Goal: Navigation & Orientation: Find specific page/section

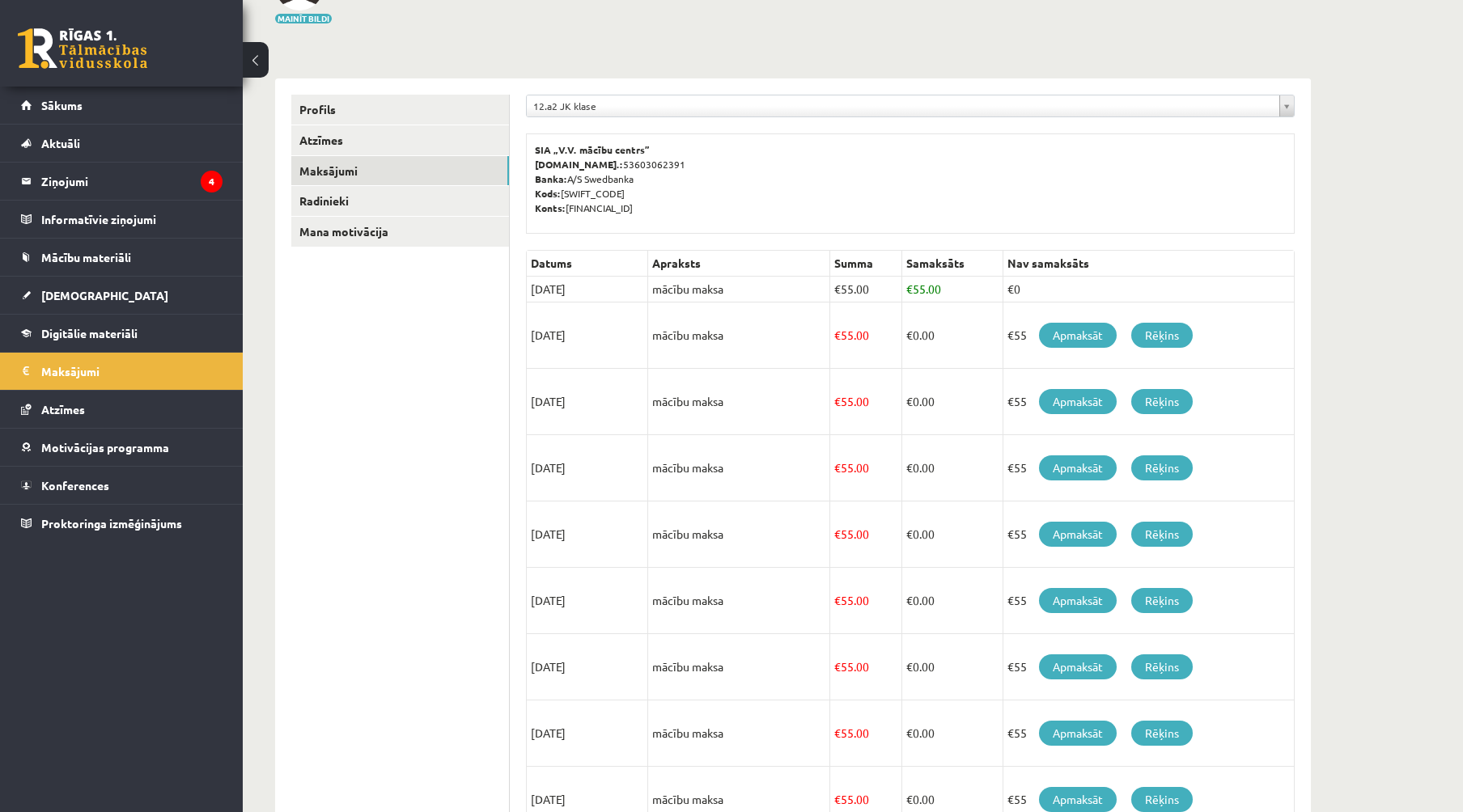
scroll to position [162, 0]
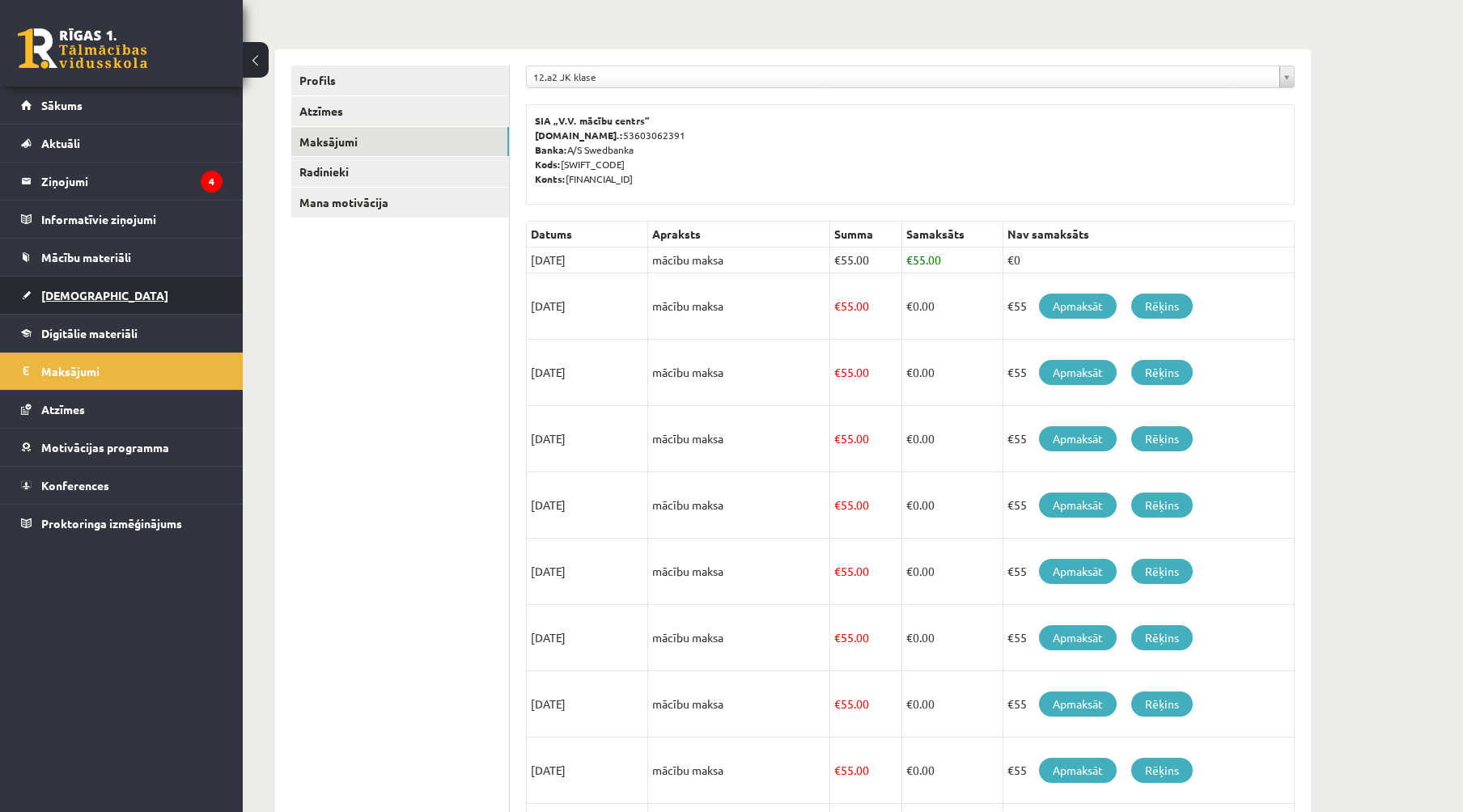
click at [91, 284] on link "[DEMOGRAPHIC_DATA]" at bounding box center [122, 295] width 202 height 38
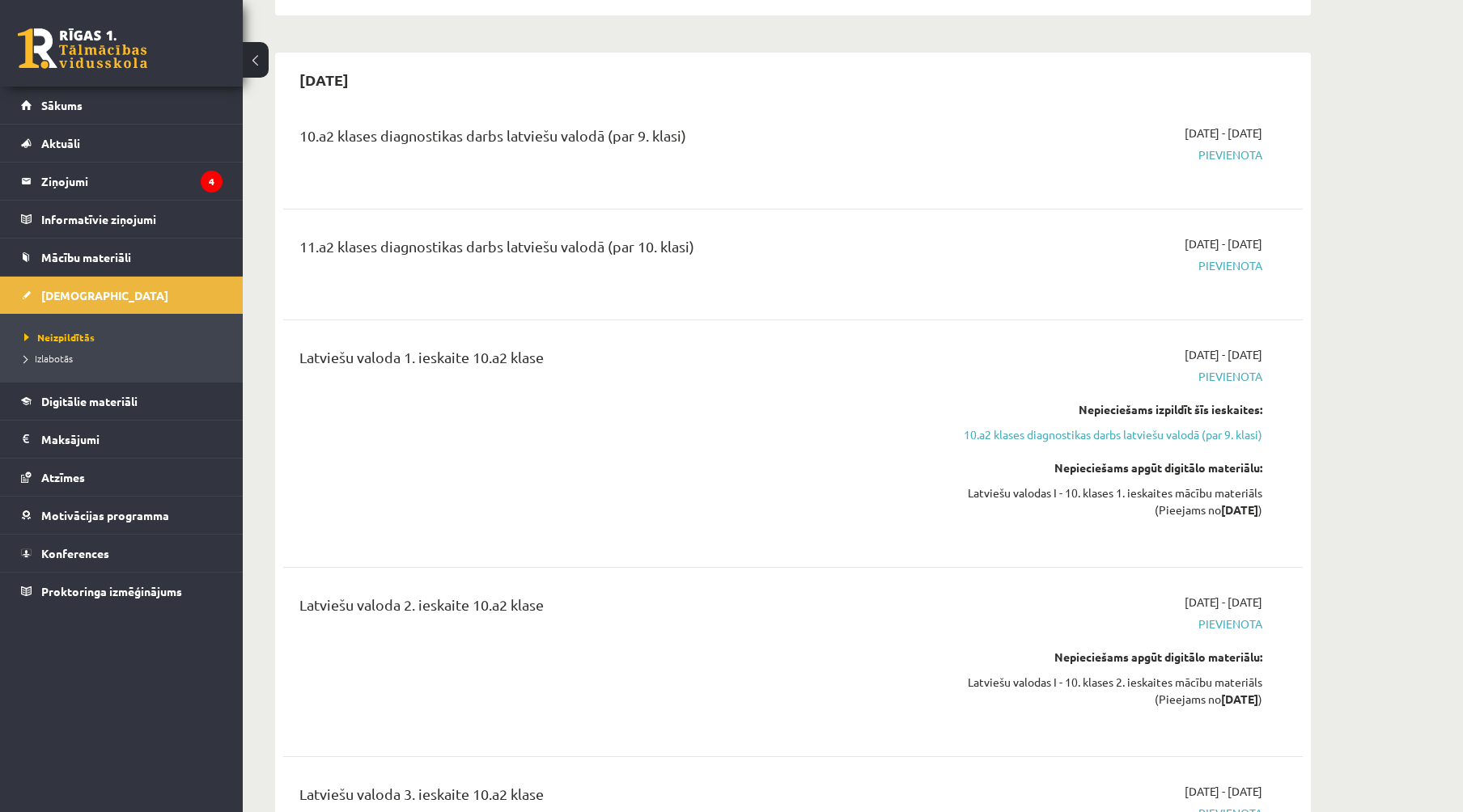
scroll to position [647, 0]
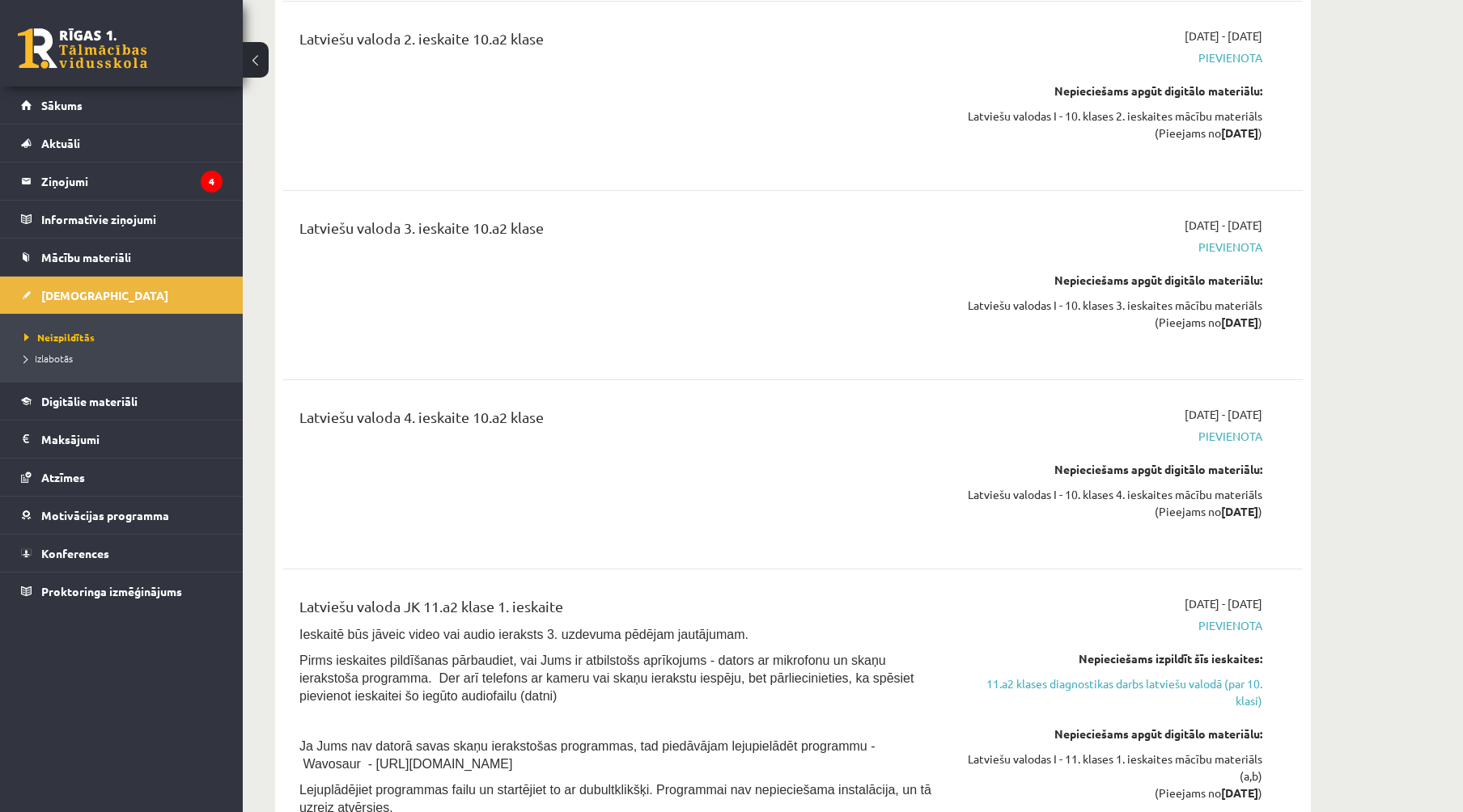
click at [1306, 302] on div "2025-10-31 10.a2 klases diagnostikas darbs latviešu valodā (par 9. klasi) 2025-…" at bounding box center [793, 549] width 1036 height 2127
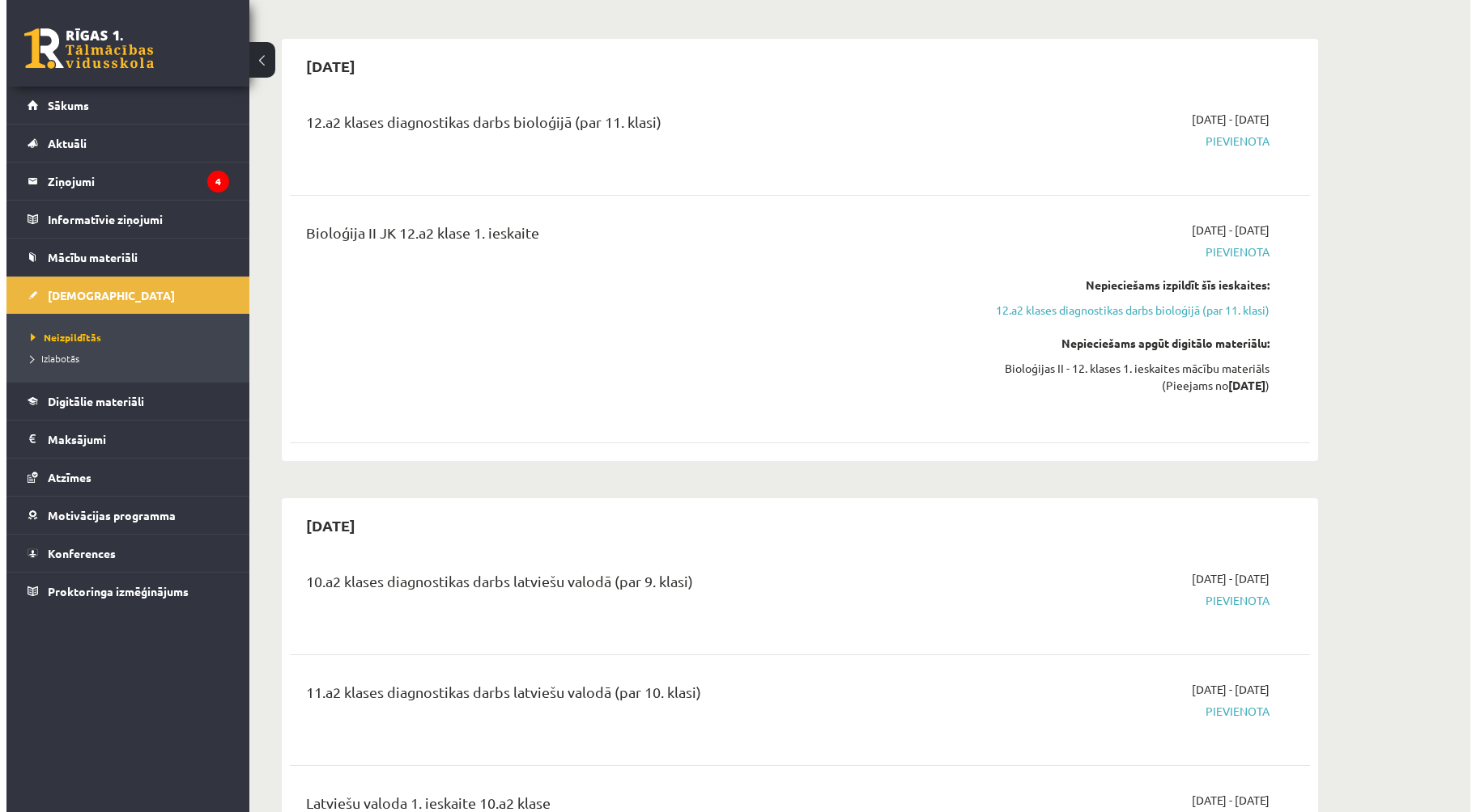
scroll to position [0, 0]
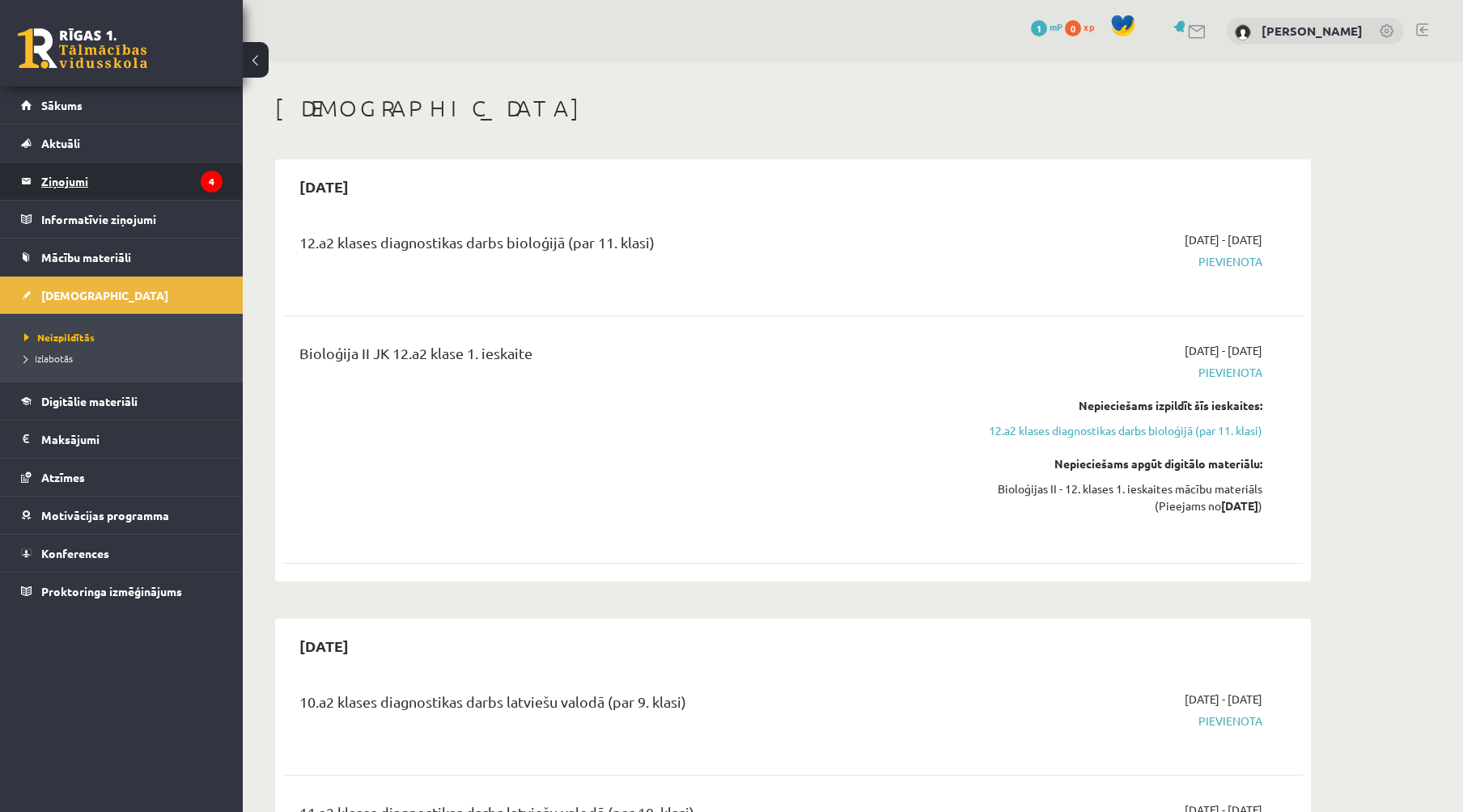
click at [110, 181] on legend "Ziņojumi 4" at bounding box center [132, 181] width 181 height 38
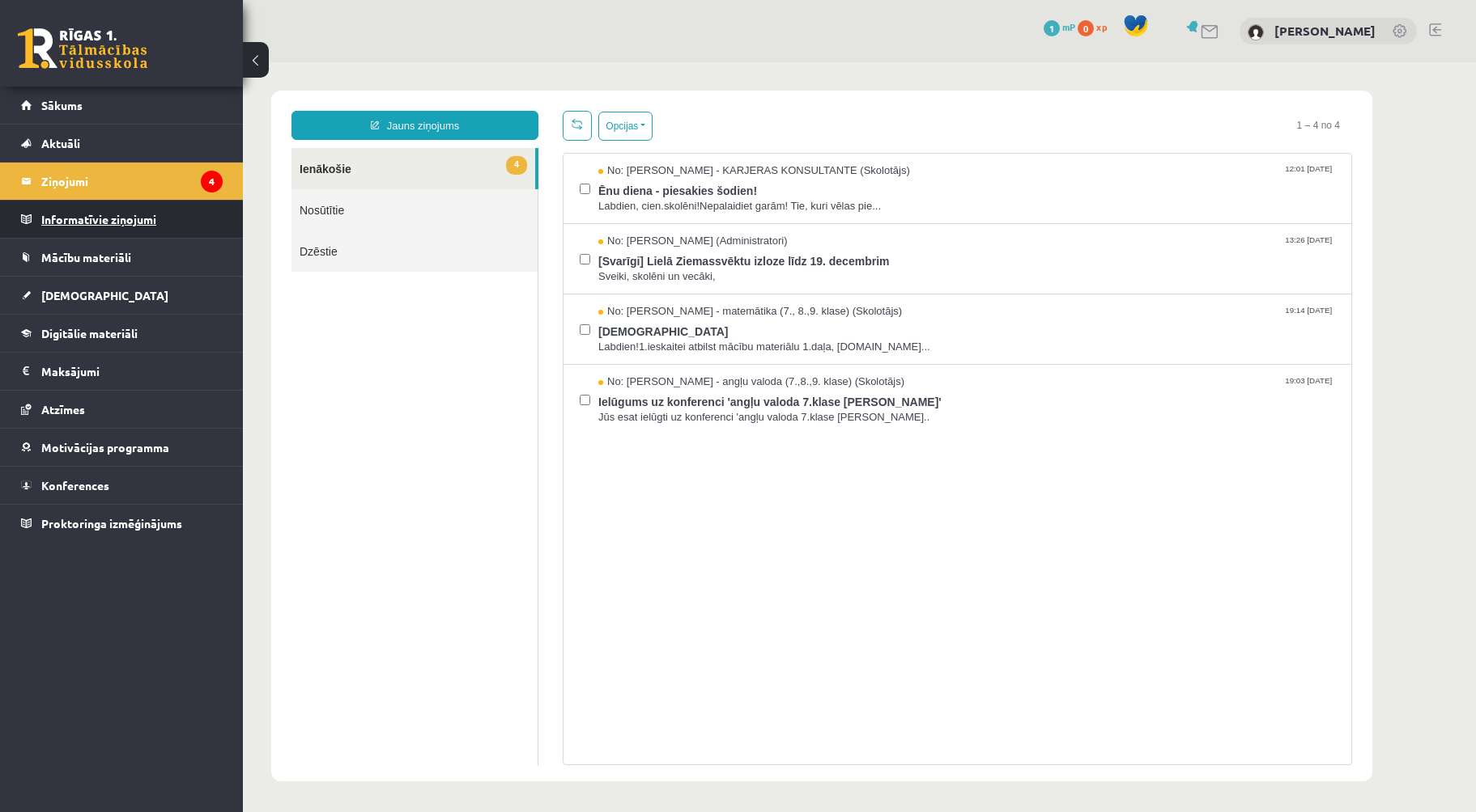
click at [85, 225] on legend "Informatīvie ziņojumi 0" at bounding box center [132, 219] width 181 height 38
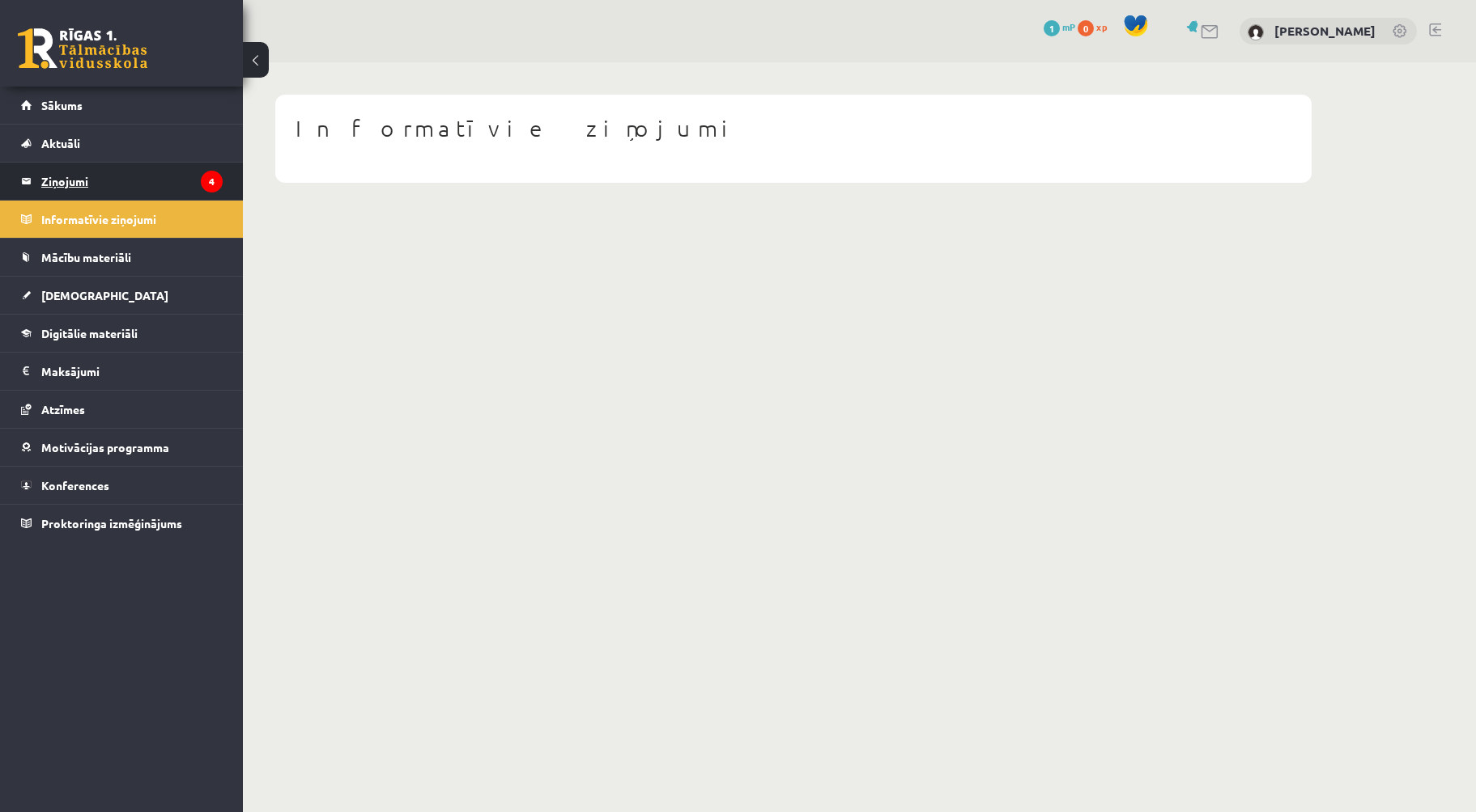
click at [67, 189] on legend "Ziņojumi 4" at bounding box center [132, 181] width 181 height 38
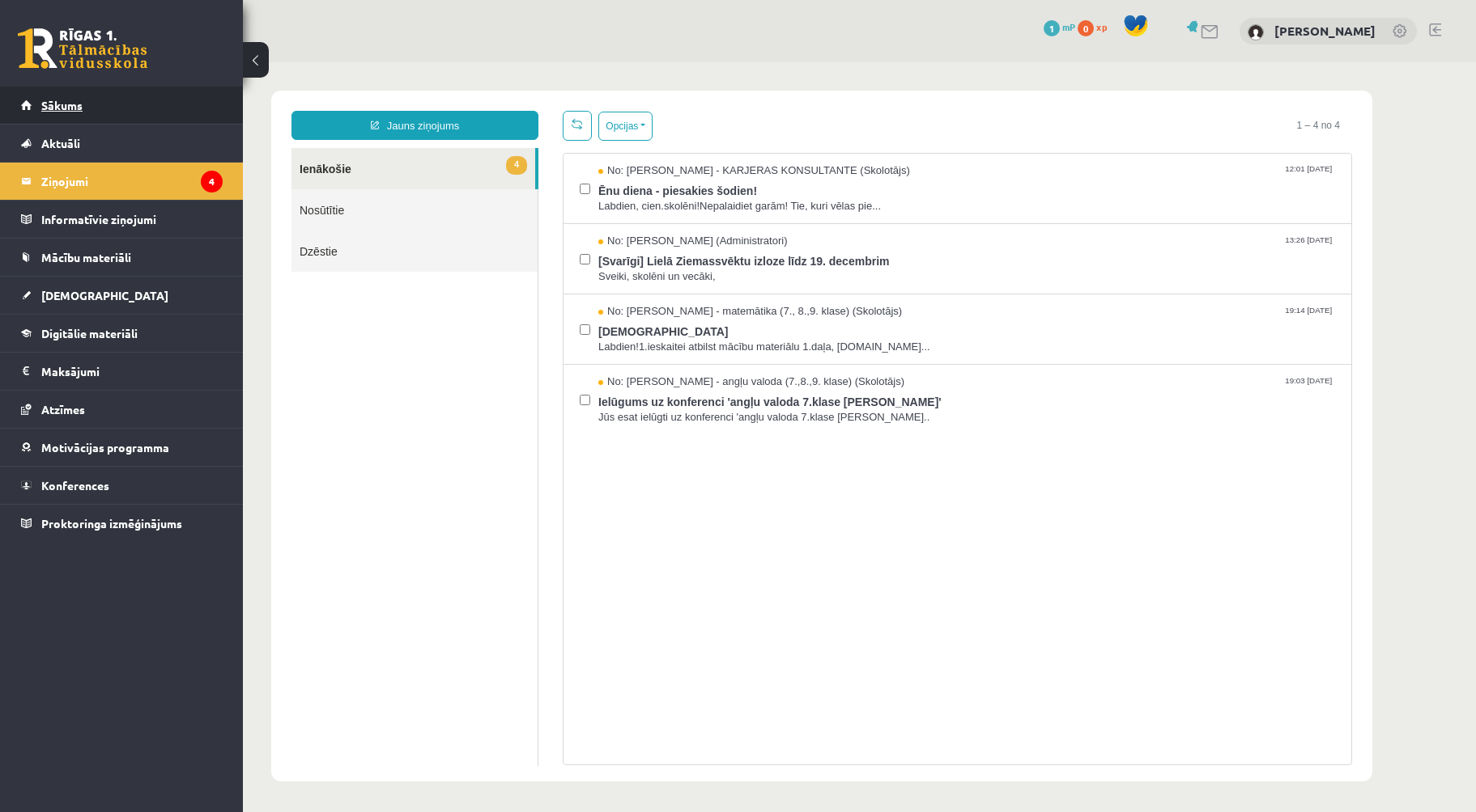
click at [95, 92] on link "Sākums" at bounding box center [122, 105] width 202 height 38
